Goal: Task Accomplishment & Management: Manage account settings

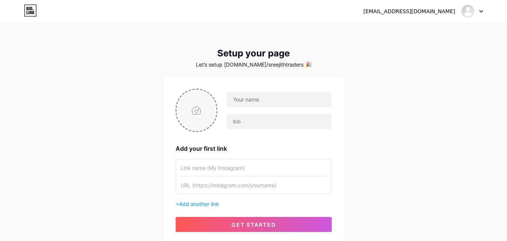
click at [203, 122] on input "file" at bounding box center [197, 110] width 41 height 42
type input "C:\fakepath\logo {f}.1-01.jpg"
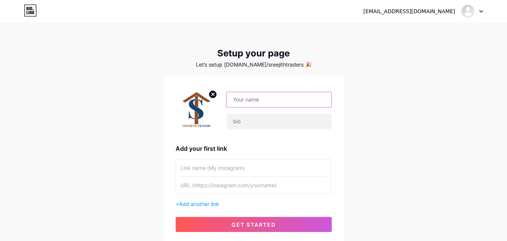
click at [234, 100] on input "text" at bounding box center [279, 99] width 104 height 15
drag, startPoint x: 255, startPoint y: 64, endPoint x: 290, endPoint y: 64, distance: 35.3
click at [290, 64] on div "Let’s setup [DOMAIN_NAME]/sreejithtraders 🎉" at bounding box center [254, 65] width 180 height 6
copy div "sreejithtraders"
click at [264, 99] on input "text" at bounding box center [279, 99] width 104 height 15
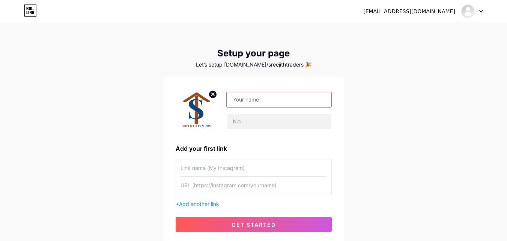
paste input "sreejithtraders"
type input "sreejithtraders"
click at [235, 186] on input "text" at bounding box center [254, 185] width 146 height 17
paste input "[URL][DOMAIN_NAME]"
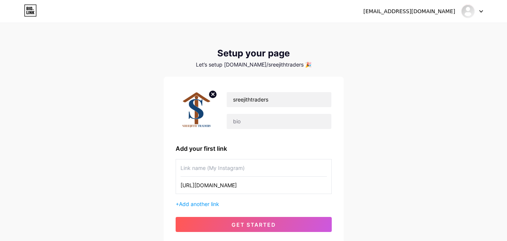
scroll to position [0, 4]
type input "[URL][DOMAIN_NAME]"
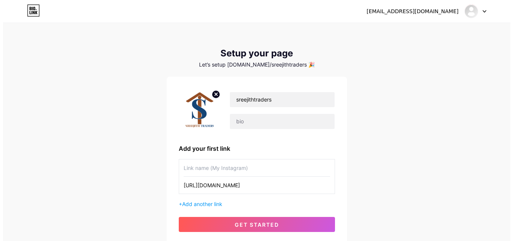
scroll to position [0, 0]
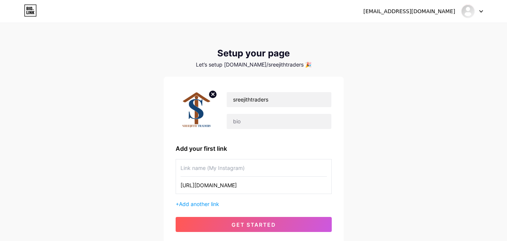
click at [237, 162] on input "text" at bounding box center [254, 167] width 146 height 17
type input "f"
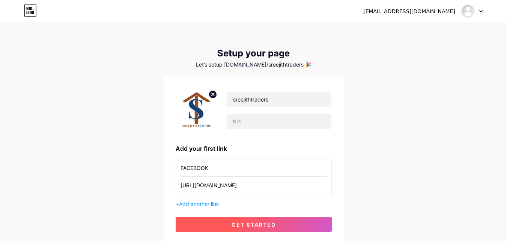
type input "FACEBOOK"
click at [230, 222] on button "get started" at bounding box center [254, 224] width 156 height 15
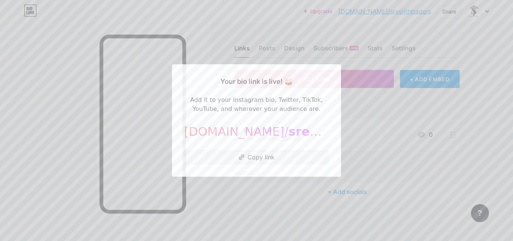
click at [274, 219] on div at bounding box center [256, 120] width 513 height 241
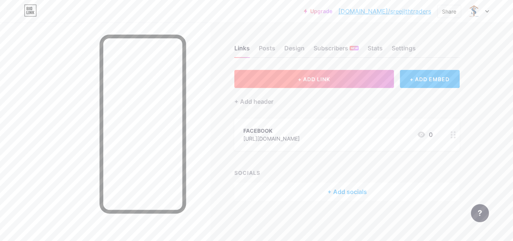
click at [309, 80] on span "+ ADD LINK" at bounding box center [314, 79] width 32 height 6
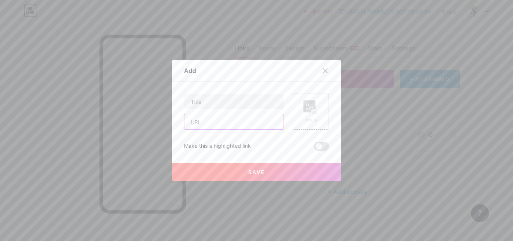
click at [238, 120] on input "text" at bounding box center [233, 121] width 99 height 15
paste input "[URL][DOMAIN_NAME]"
type input "[URL][DOMAIN_NAME]"
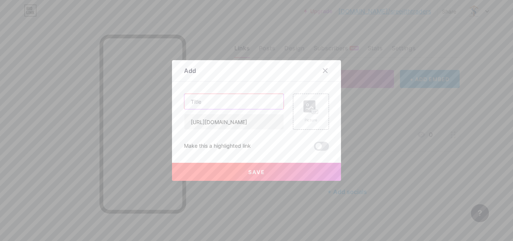
click at [233, 103] on input "text" at bounding box center [233, 101] width 99 height 15
type input "INSTAGRAM"
click at [261, 170] on span "Save" at bounding box center [256, 172] width 17 height 6
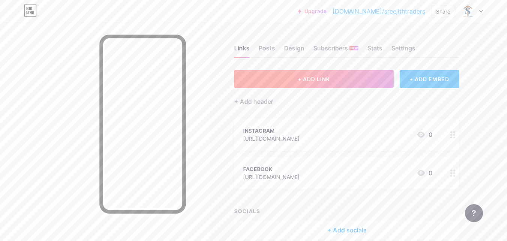
click at [323, 79] on span "+ ADD LINK" at bounding box center [314, 79] width 32 height 6
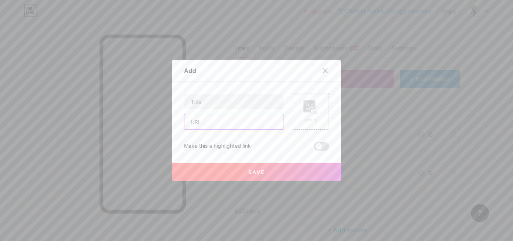
click at [231, 124] on input "text" at bounding box center [233, 121] width 99 height 15
paste input "8714645193"
type input "8714645193"
click at [226, 101] on input "text" at bounding box center [233, 101] width 99 height 15
type input "WHATSAPP"
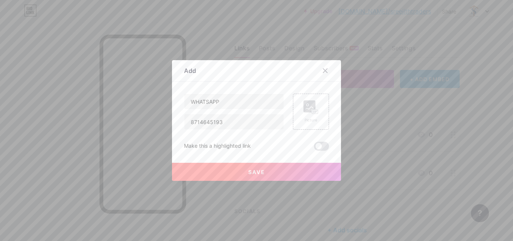
click at [240, 167] on button "Save" at bounding box center [256, 172] width 169 height 18
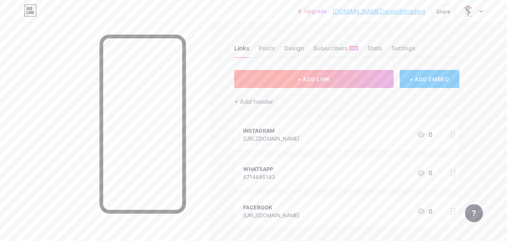
click at [283, 79] on button "+ ADD LINK" at bounding box center [314, 79] width 160 height 18
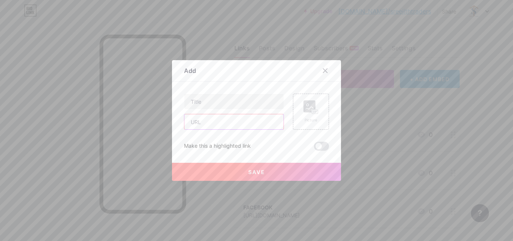
click at [211, 120] on input "text" at bounding box center [233, 121] width 99 height 15
paste input "[URL][DOMAIN_NAME]"
click at [209, 97] on input "text" at bounding box center [233, 101] width 99 height 15
click at [275, 122] on input "[URL][DOMAIN_NAME]" at bounding box center [233, 121] width 99 height 15
type input "bBAVrmU"
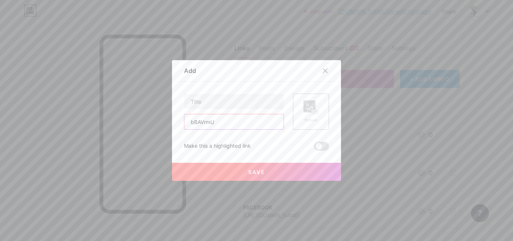
click at [275, 122] on input "bBAVrmU" at bounding box center [233, 121] width 99 height 15
click at [213, 122] on input "text" at bounding box center [233, 121] width 99 height 15
paste input "[URL][DOMAIN_NAME]"
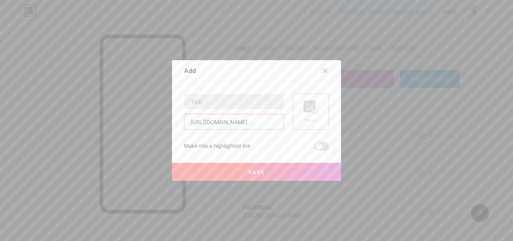
type input "[URL][DOMAIN_NAME]"
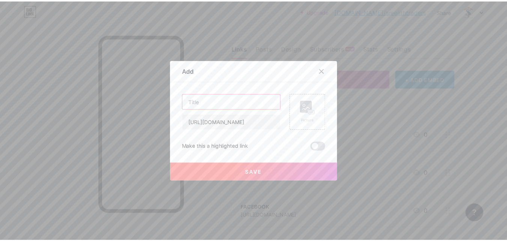
scroll to position [0, 0]
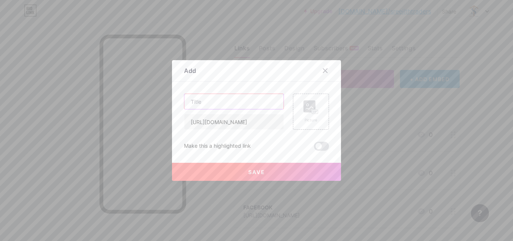
click at [209, 102] on input "text" at bounding box center [233, 101] width 99 height 15
type input "GOOGLE REVIEW"
click at [278, 168] on button "Save" at bounding box center [256, 172] width 169 height 18
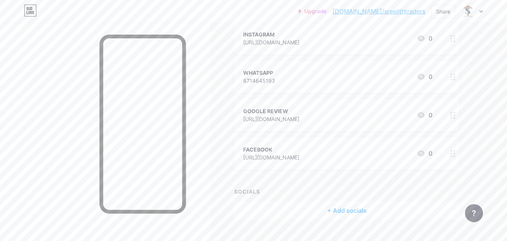
scroll to position [112, 0]
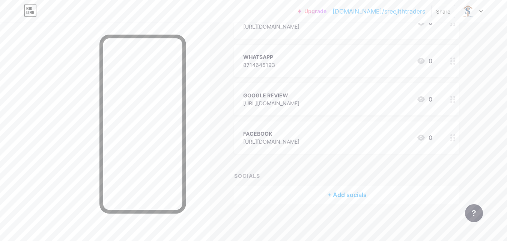
click at [397, 115] on span "INSTAGRAM [URL][DOMAIN_NAME] 0 WHATSAPP 8714645193 0 GOOGLE REVIEW [URL][DOMAIN…" at bounding box center [346, 79] width 225 height 147
click at [441, 132] on div "FACEBOOK [URL][DOMAIN_NAME] 0" at bounding box center [346, 137] width 225 height 32
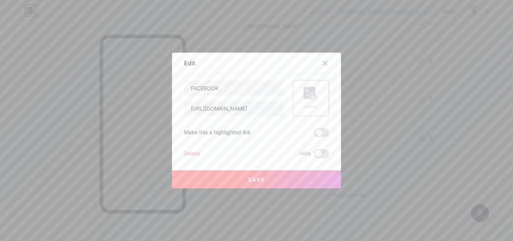
click at [306, 95] on icon at bounding box center [310, 94] width 8 height 2
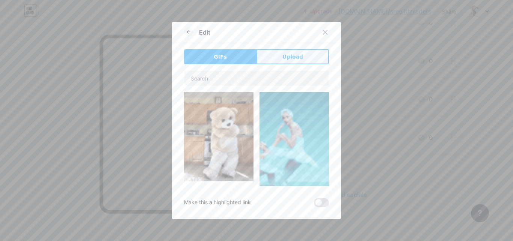
click at [305, 55] on button "Upload" at bounding box center [293, 56] width 72 height 15
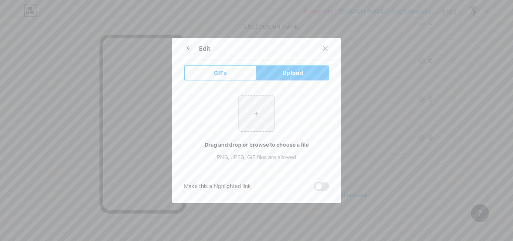
click at [252, 123] on input "file" at bounding box center [256, 113] width 35 height 35
type input "C:\fakepath\download.png"
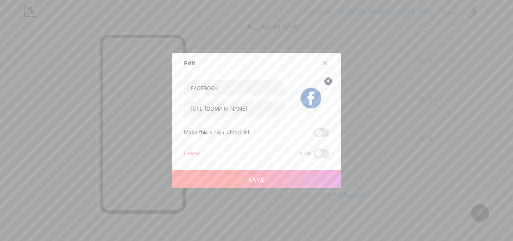
click at [234, 178] on button "Save" at bounding box center [256, 179] width 169 height 18
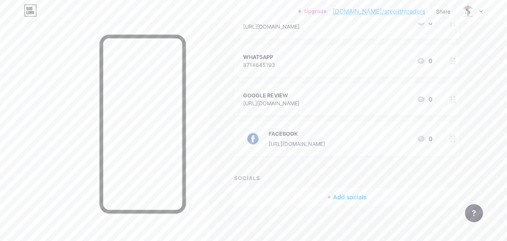
click at [398, 88] on div "GOOGLE REVIEW [URL][DOMAIN_NAME] 0" at bounding box center [346, 99] width 225 height 32
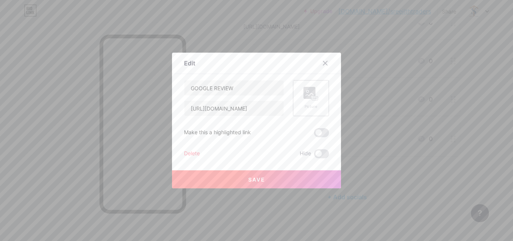
click at [320, 97] on div "Picture" at bounding box center [311, 98] width 36 height 36
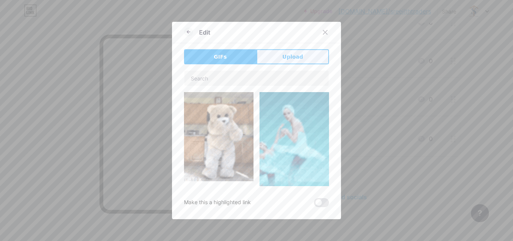
click at [303, 54] on button "Upload" at bounding box center [293, 56] width 72 height 15
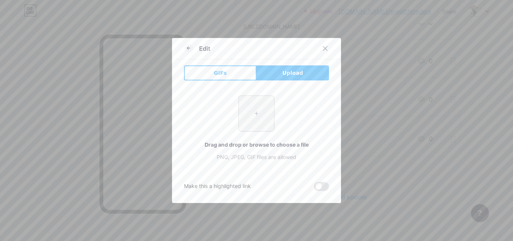
click at [260, 104] on input "file" at bounding box center [256, 113] width 35 height 35
click at [243, 116] on input "file" at bounding box center [256, 113] width 35 height 35
type input "C:\fakepath\download 3.png"
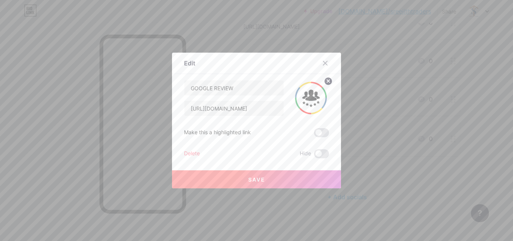
click at [230, 166] on div "Save" at bounding box center [256, 173] width 169 height 30
click at [233, 175] on button "Save" at bounding box center [256, 179] width 169 height 18
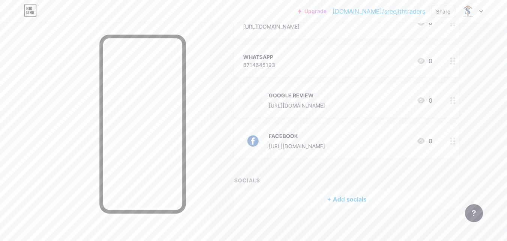
click at [340, 168] on div "+ ADD LINK + ADD EMBED + Add header INSTAGRAM [URL][DOMAIN_NAME] 0 WHATSAPP 871…" at bounding box center [346, 83] width 225 height 250
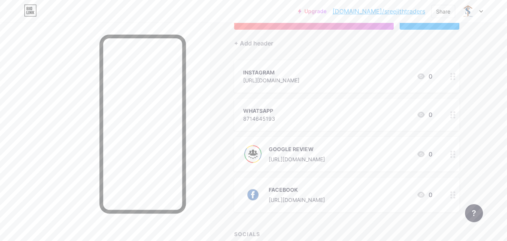
scroll to position [57, 0]
click at [429, 104] on div "WHATSAPP 8714645193 0" at bounding box center [346, 115] width 225 height 32
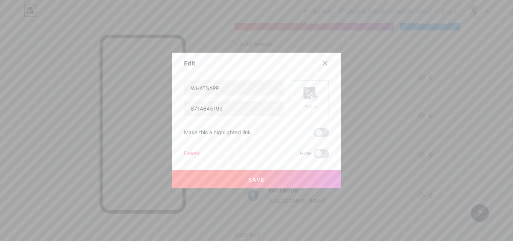
click at [305, 97] on rect at bounding box center [309, 93] width 12 height 12
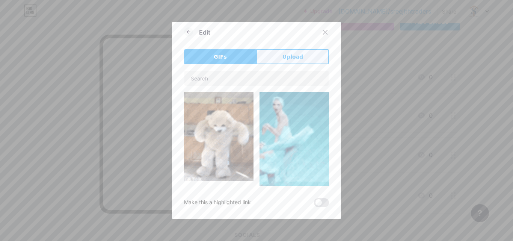
click at [304, 54] on button "Upload" at bounding box center [293, 56] width 72 height 15
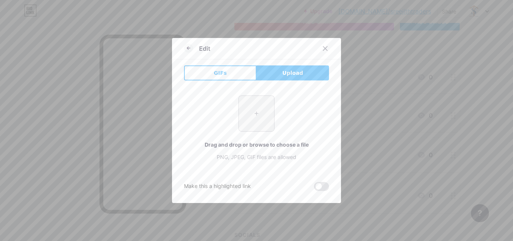
click at [258, 110] on input "file" at bounding box center [256, 113] width 35 height 35
type input "C:\fakepath\download.jpeg"
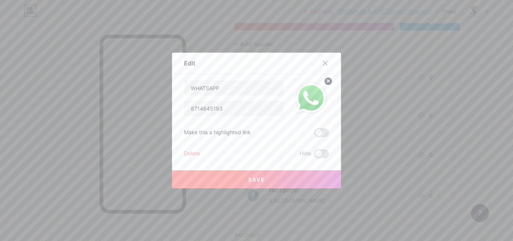
click at [296, 182] on button "Save" at bounding box center [256, 179] width 169 height 18
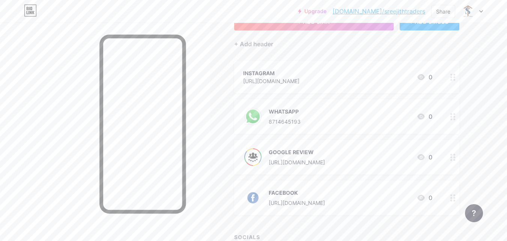
click at [307, 123] on div "WHATSAPP 8714645193 0" at bounding box center [337, 117] width 189 height 20
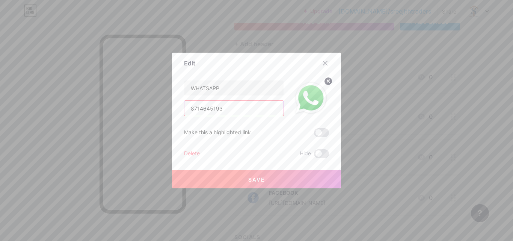
click at [226, 113] on input "8714645193" at bounding box center [233, 108] width 99 height 15
click at [186, 109] on input "8714645193" at bounding box center [233, 108] width 99 height 15
click at [196, 111] on input "http//:[DOMAIN_NAME][URL]" at bounding box center [233, 108] width 99 height 15
click at [225, 111] on input "https//:[DOMAIN_NAME][URL]" at bounding box center [233, 108] width 99 height 15
click at [223, 108] on input "https//:[DOMAIN_NAME][URL]" at bounding box center [233, 108] width 99 height 15
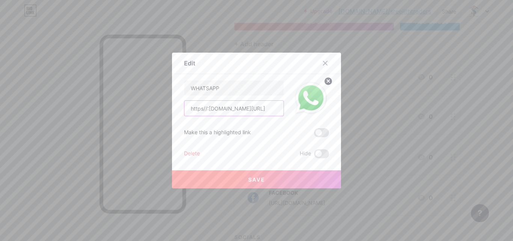
click at [240, 110] on input "https//:[DOMAIN_NAME][URL]" at bounding box center [233, 108] width 99 height 15
type input "https//:[DOMAIN_NAME][URL]"
click at [251, 174] on button "Save" at bounding box center [256, 179] width 169 height 18
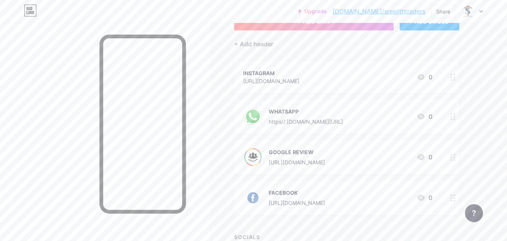
click at [316, 116] on div "WHATSAPP https//:[DOMAIN_NAME][URL]" at bounding box center [306, 117] width 74 height 20
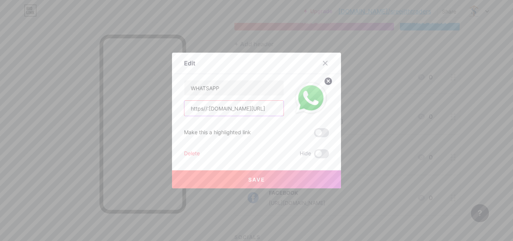
click at [205, 109] on input "https//:[DOMAIN_NAME][URL]" at bounding box center [233, 108] width 99 height 15
type input "[URL][DOMAIN_NAME]"
click at [211, 172] on button "Save" at bounding box center [256, 179] width 169 height 18
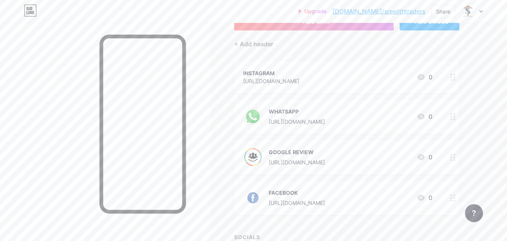
click at [421, 112] on icon at bounding box center [421, 116] width 9 height 9
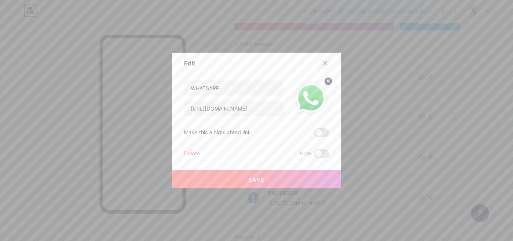
click at [321, 58] on div at bounding box center [326, 63] width 14 height 14
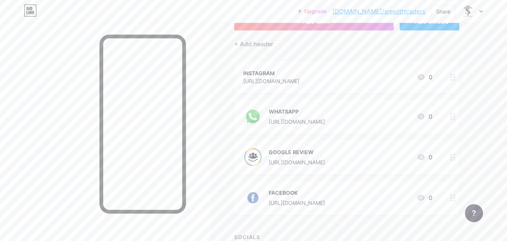
click at [457, 116] on div at bounding box center [453, 116] width 13 height 35
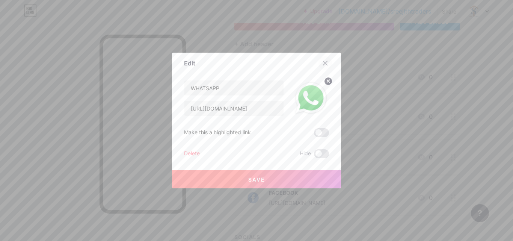
click at [319, 59] on div at bounding box center [326, 63] width 14 height 14
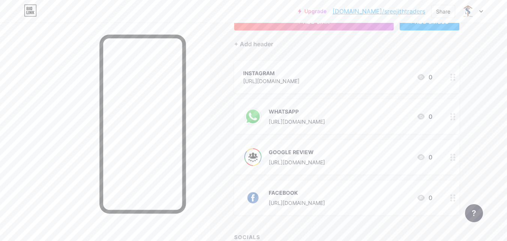
click at [377, 69] on div "INSTAGRAM [URL][DOMAIN_NAME] 0" at bounding box center [337, 76] width 189 height 17
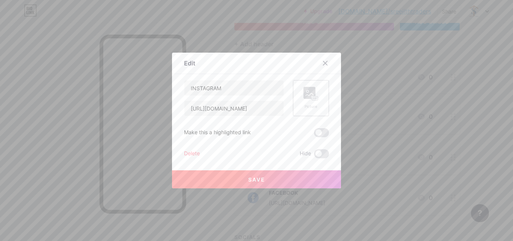
click at [322, 92] on div "Picture" at bounding box center [311, 98] width 36 height 36
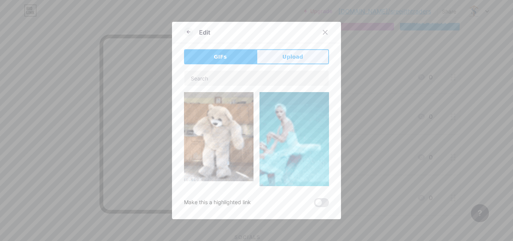
click at [303, 56] on button "Upload" at bounding box center [293, 56] width 72 height 15
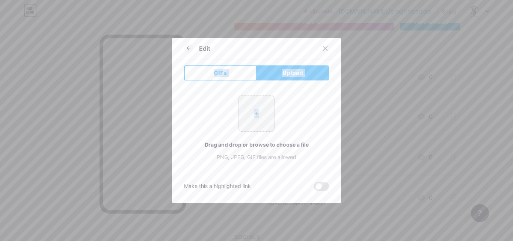
drag, startPoint x: 303, startPoint y: 56, endPoint x: 260, endPoint y: 107, distance: 66.4
click at [260, 107] on div "Edit GIFs Upload Content YouTube Play YouTube video without leaving your page. …" at bounding box center [256, 120] width 169 height 165
click at [260, 107] on input "file" at bounding box center [256, 113] width 35 height 35
type input "C:\fakepath\download (1).jpeg"
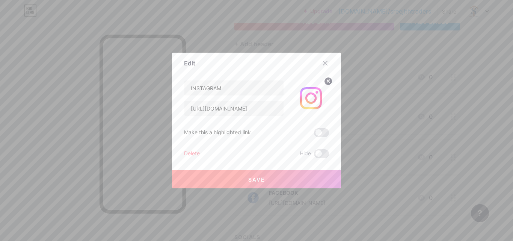
click at [418, 77] on div at bounding box center [256, 120] width 513 height 241
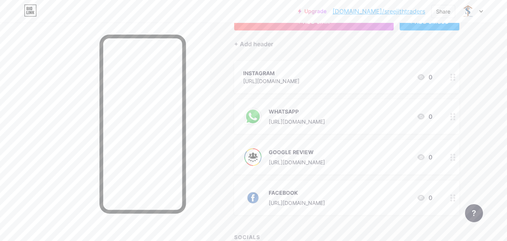
click at [388, 69] on div "INSTAGRAM [URL][DOMAIN_NAME] 0" at bounding box center [337, 76] width 189 height 17
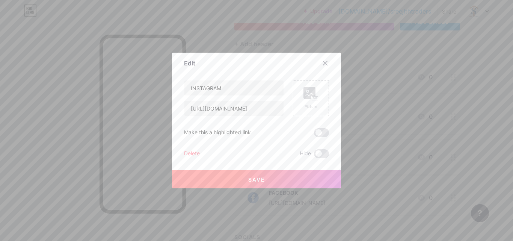
click at [303, 92] on rect at bounding box center [309, 93] width 12 height 12
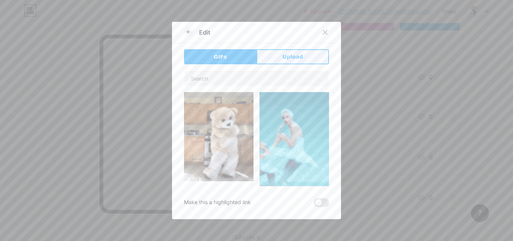
click at [299, 55] on button "Upload" at bounding box center [293, 56] width 72 height 15
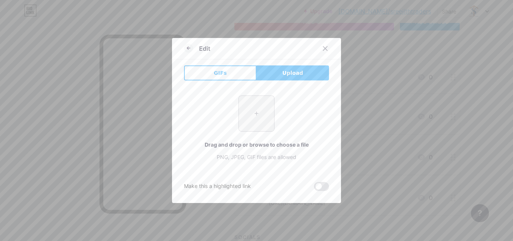
click at [258, 116] on input "file" at bounding box center [256, 113] width 35 height 35
type input "C:\fakepath\download (1).jpeg"
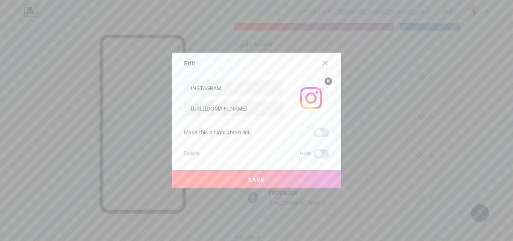
click at [219, 176] on button "Save" at bounding box center [256, 179] width 169 height 18
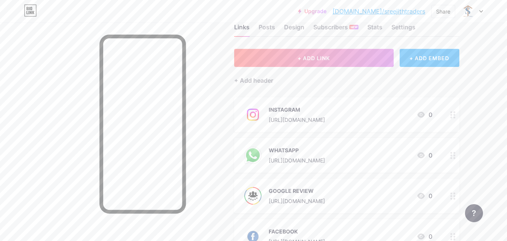
scroll to position [0, 0]
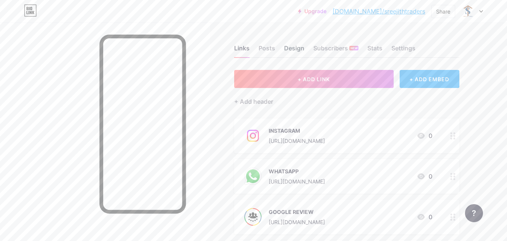
click at [296, 46] on div "Design" at bounding box center [294, 51] width 20 height 14
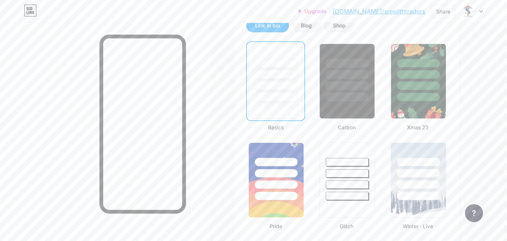
scroll to position [183, 0]
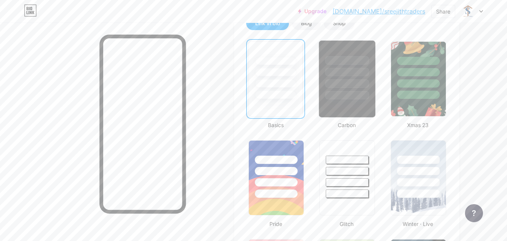
click at [335, 97] on div at bounding box center [348, 95] width 44 height 9
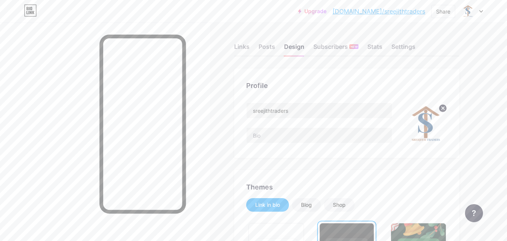
scroll to position [0, 0]
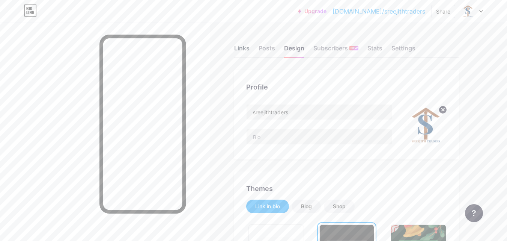
click at [241, 46] on div "Links" at bounding box center [241, 51] width 15 height 14
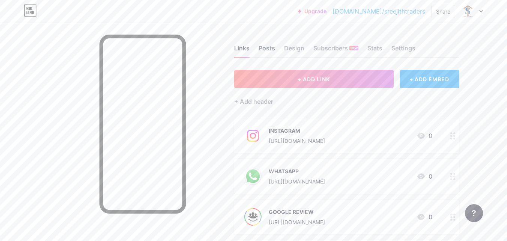
click at [267, 50] on div "Posts" at bounding box center [267, 51] width 17 height 14
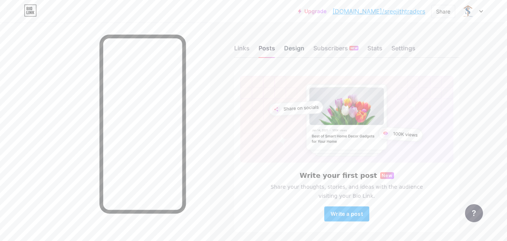
click at [290, 49] on div "Design" at bounding box center [294, 51] width 20 height 14
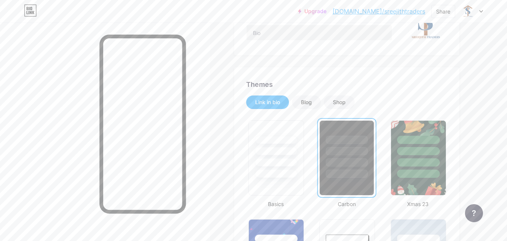
scroll to position [119, 0]
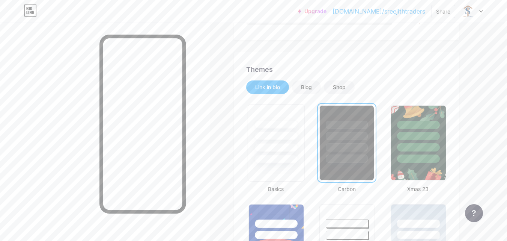
click at [293, 129] on div at bounding box center [276, 133] width 56 height 59
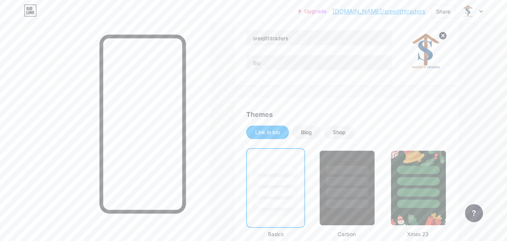
scroll to position [92, 0]
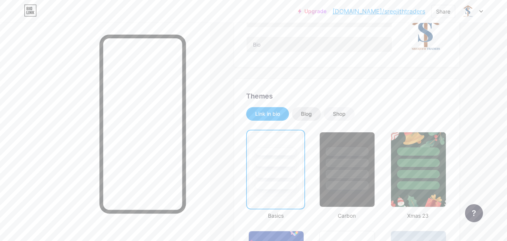
click at [308, 114] on div "Blog" at bounding box center [306, 114] width 11 height 8
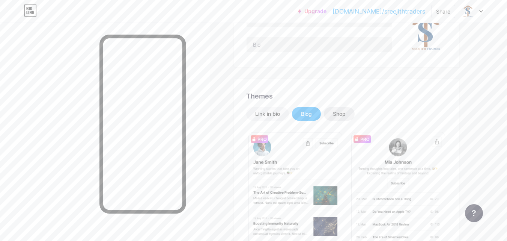
click at [342, 114] on div "Shop" at bounding box center [339, 114] width 13 height 8
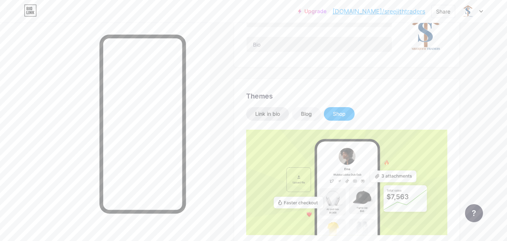
click at [266, 119] on div "Link in bio" at bounding box center [267, 114] width 43 height 14
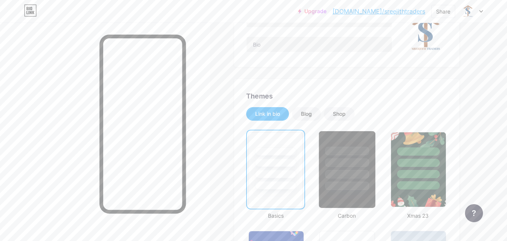
click at [358, 146] on div at bounding box center [347, 160] width 56 height 59
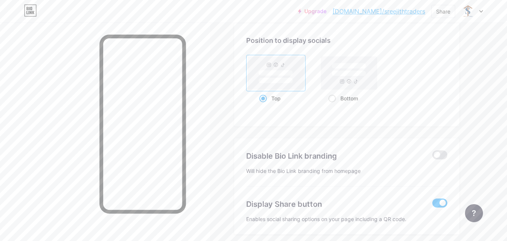
scroll to position [1004, 0]
click at [352, 82] on rect at bounding box center [350, 72] width 56 height 33
click at [334, 105] on input "Bottom" at bounding box center [331, 107] width 5 height 5
radio input "true"
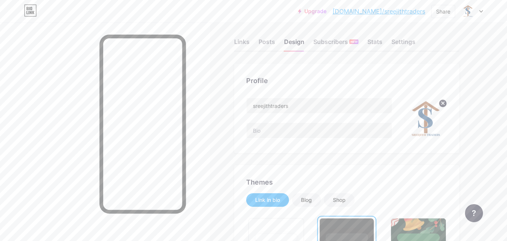
scroll to position [0, 0]
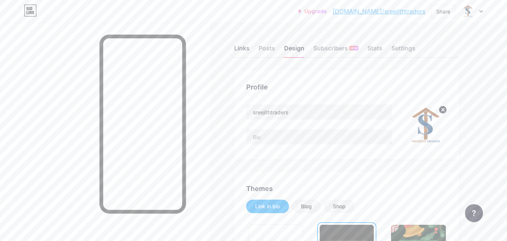
click at [237, 51] on div "Links" at bounding box center [241, 51] width 15 height 14
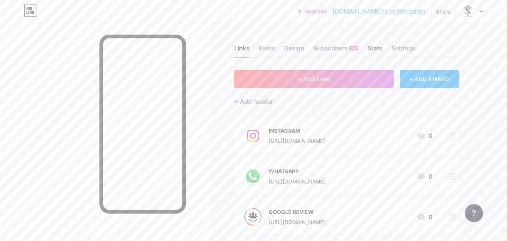
click at [374, 47] on div "Stats" at bounding box center [375, 51] width 15 height 14
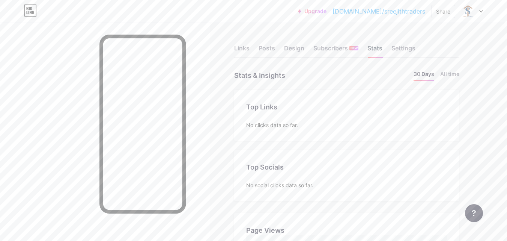
scroll to position [241, 507]
click at [407, 48] on div "Settings" at bounding box center [404, 51] width 24 height 14
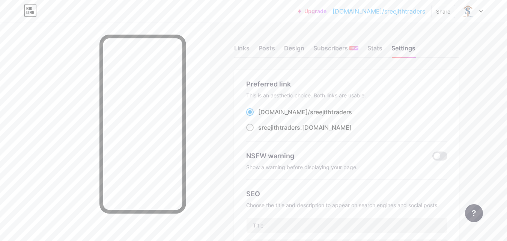
click at [249, 125] on span at bounding box center [250, 128] width 8 height 8
click at [258, 132] on input "sreejithtraders .[DOMAIN_NAME]" at bounding box center [260, 134] width 5 height 5
radio input "true"
click at [299, 46] on div "Design" at bounding box center [294, 51] width 20 height 14
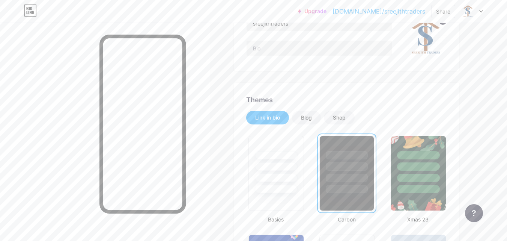
scroll to position [89, 0]
click at [444, 9] on div "Share" at bounding box center [443, 12] width 14 height 8
click at [416, 43] on div "Copy link" at bounding box center [399, 39] width 112 height 18
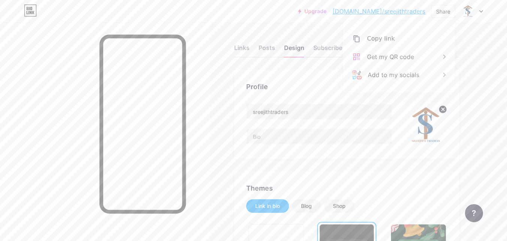
scroll to position [0, 0]
click at [248, 51] on div "Links" at bounding box center [241, 51] width 15 height 14
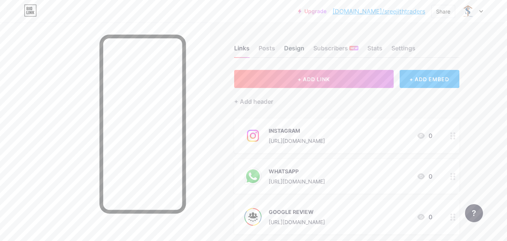
click at [293, 47] on div "Design" at bounding box center [294, 51] width 20 height 14
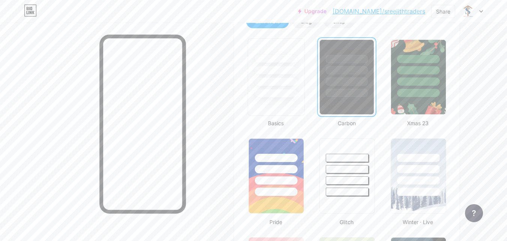
scroll to position [185, 0]
click at [274, 106] on div at bounding box center [276, 76] width 57 height 77
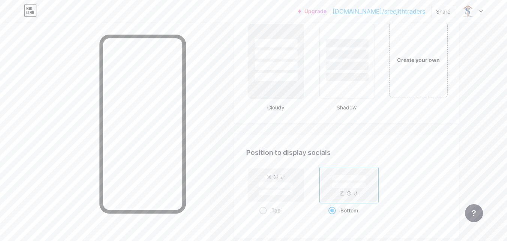
scroll to position [894, 0]
click at [411, 76] on div "Create your own" at bounding box center [418, 57] width 60 height 77
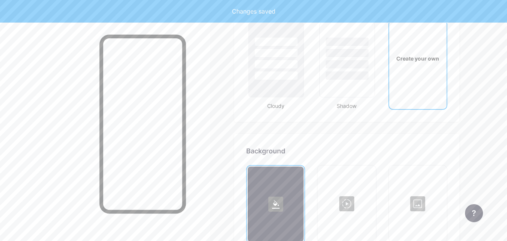
scroll to position [997, 0]
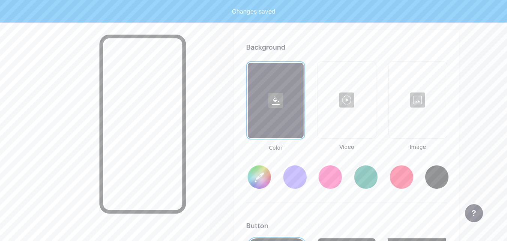
type input "#ffffff"
type input "#000000"
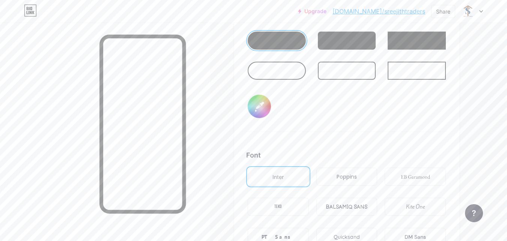
scroll to position [1203, 0]
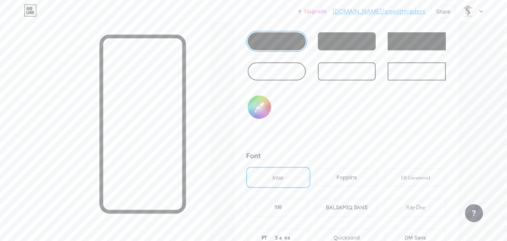
click at [289, 72] on div at bounding box center [277, 71] width 58 height 18
click at [309, 120] on div "Button #000000" at bounding box center [346, 74] width 201 height 118
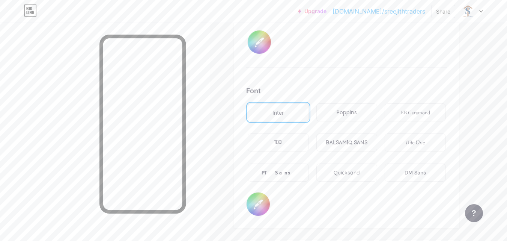
scroll to position [1269, 0]
click at [343, 139] on div "BALSAMIQ SANS" at bounding box center [347, 142] width 42 height 8
click at [351, 173] on div "Quicksand" at bounding box center [347, 172] width 26 height 8
click at [404, 172] on div "DM Sans" at bounding box center [415, 172] width 61 height 18
click at [279, 168] on div "PT Sans" at bounding box center [278, 172] width 33 height 8
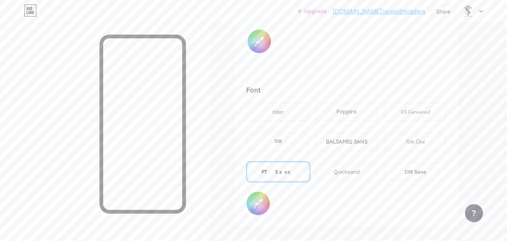
click at [280, 105] on div "Inter" at bounding box center [278, 112] width 61 height 18
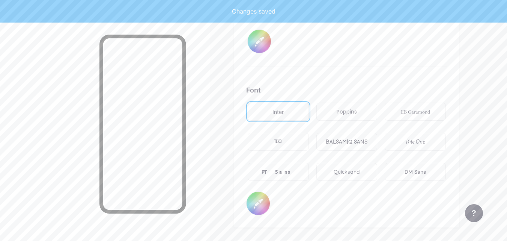
type input "#ffffff"
